Goal: Download file/media

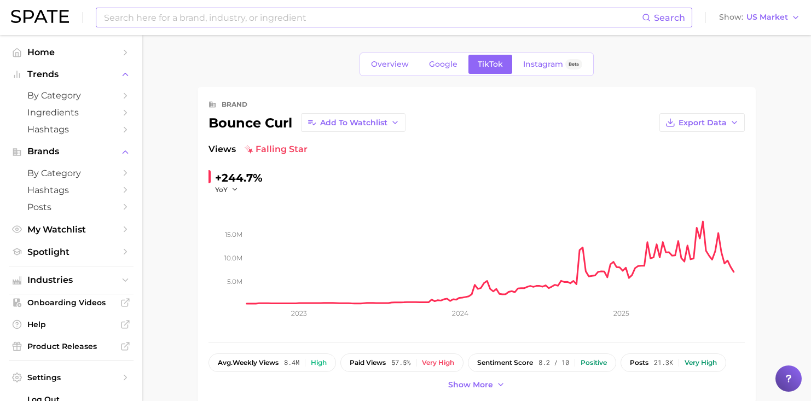
click at [243, 16] on input at bounding box center [372, 17] width 539 height 19
type input "therelogix"
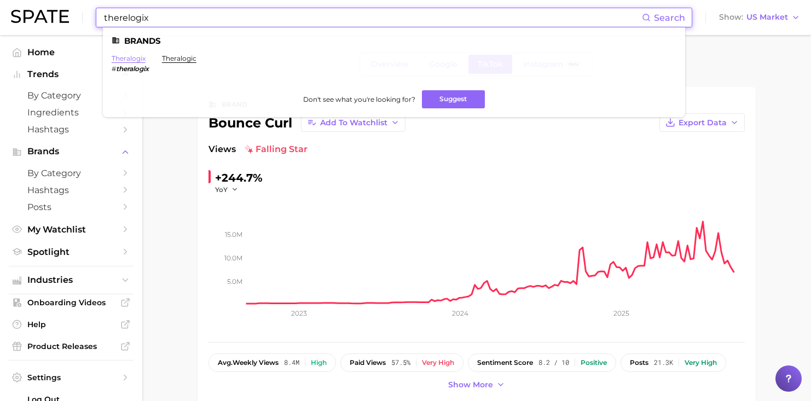
click at [135, 60] on link "theralogix" at bounding box center [129, 58] width 34 height 8
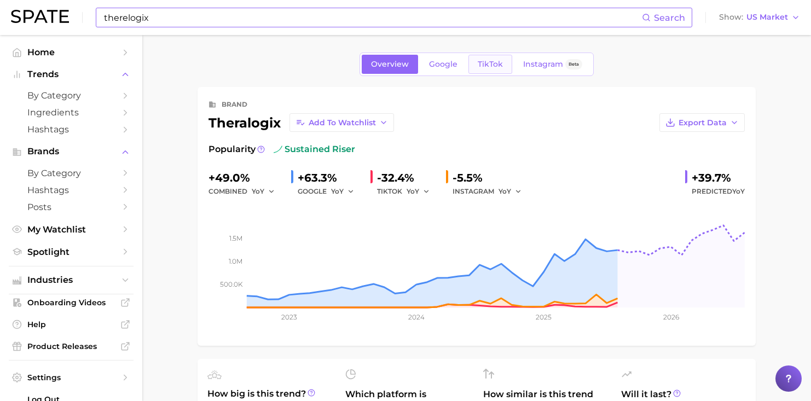
click at [484, 72] on link "TikTok" at bounding box center [491, 64] width 44 height 19
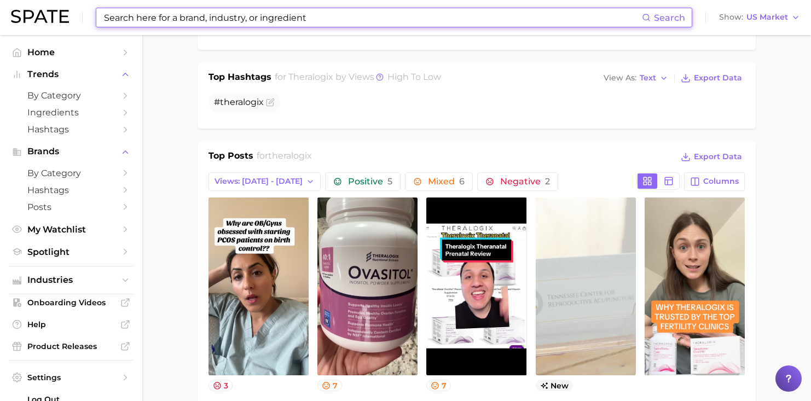
scroll to position [341, 0]
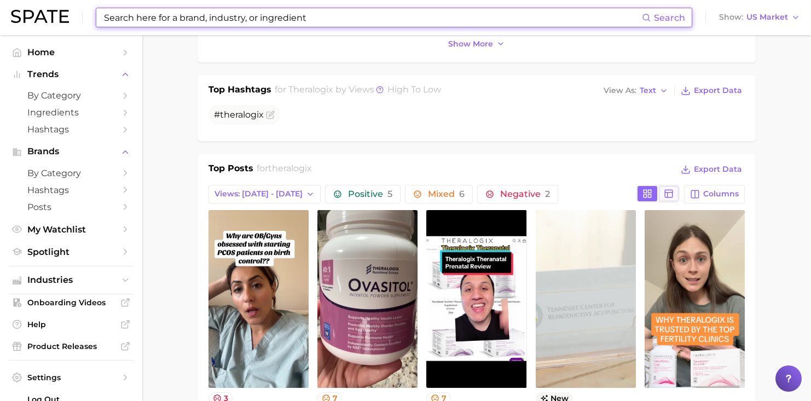
click at [670, 190] on rect at bounding box center [669, 194] width 8 height 8
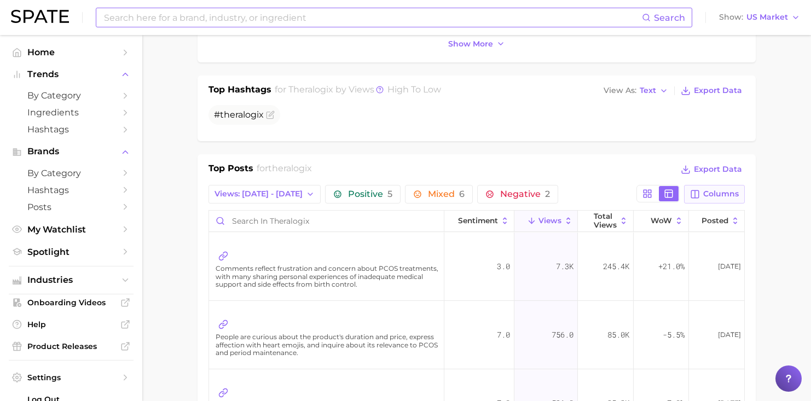
click at [714, 190] on span "Columns" at bounding box center [721, 193] width 36 height 9
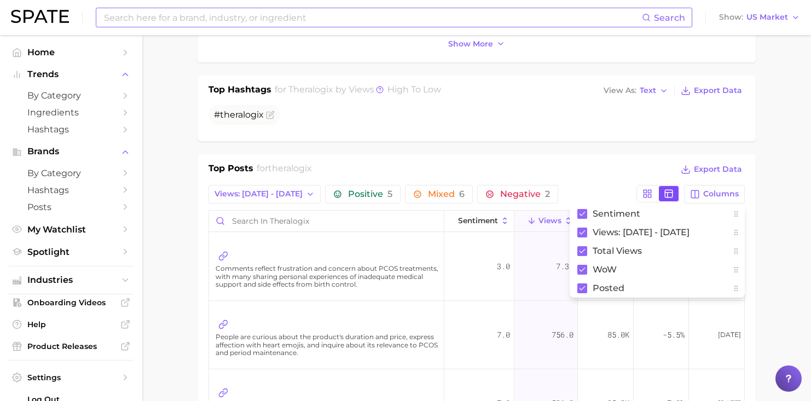
click at [673, 191] on rect at bounding box center [669, 194] width 8 height 8
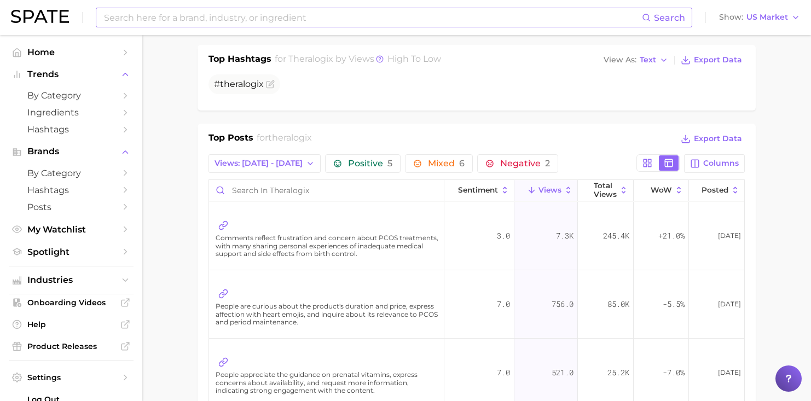
scroll to position [373, 0]
click at [716, 137] on span "Export Data" at bounding box center [718, 137] width 48 height 9
click at [718, 137] on span "Export Data" at bounding box center [718, 137] width 48 height 9
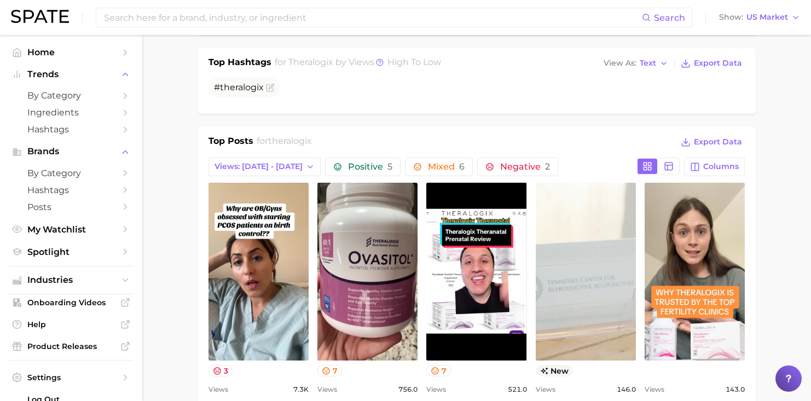
scroll to position [379, 0]
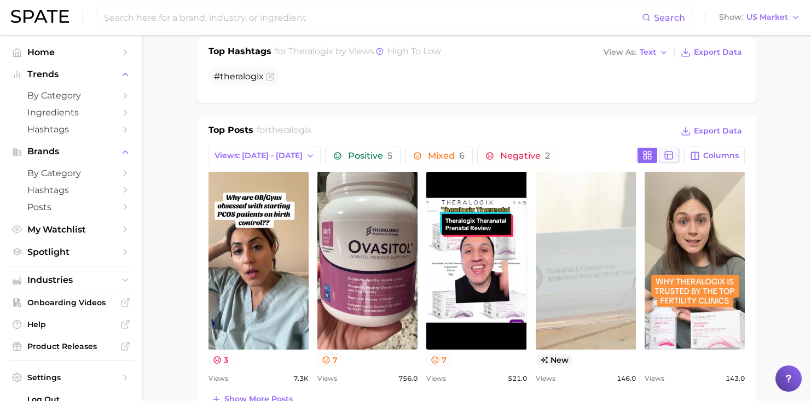
click at [668, 157] on line at bounding box center [668, 156] width 0 height 5
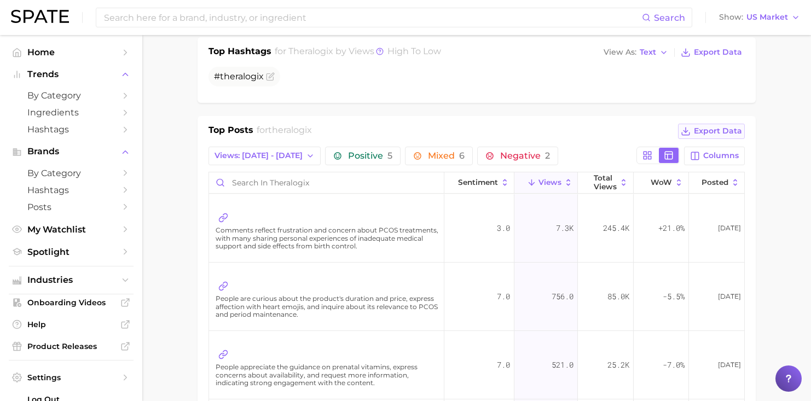
click at [724, 130] on span "Export Data" at bounding box center [718, 130] width 48 height 9
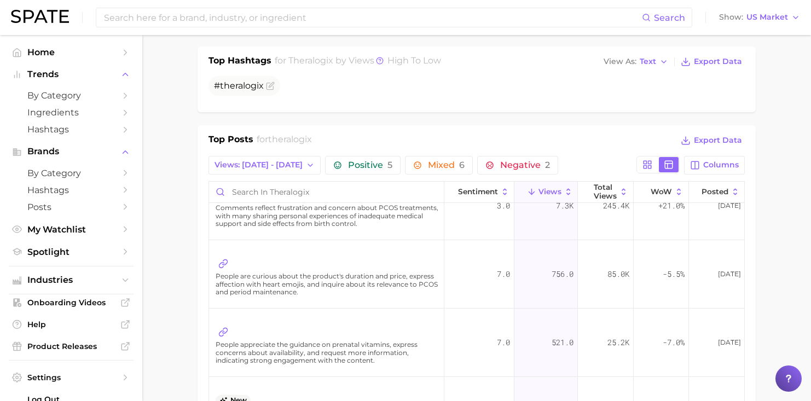
scroll to position [0, 0]
